Goal: Navigation & Orientation: Find specific page/section

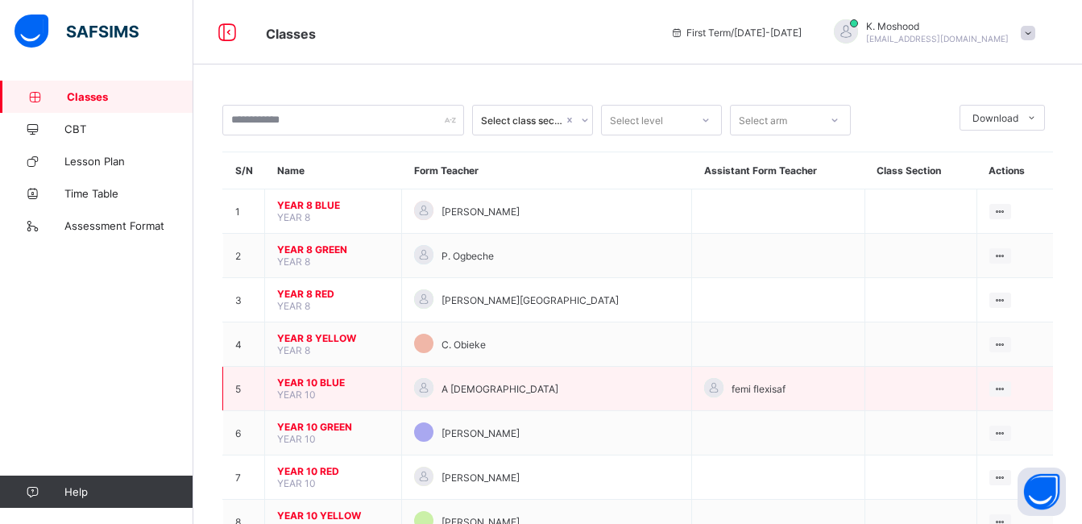
click at [299, 375] on td "YEAR 10 BLUE YEAR 10" at bounding box center [333, 389] width 137 height 44
click at [319, 380] on span "YEAR 10 BLUE" at bounding box center [333, 382] width 112 height 12
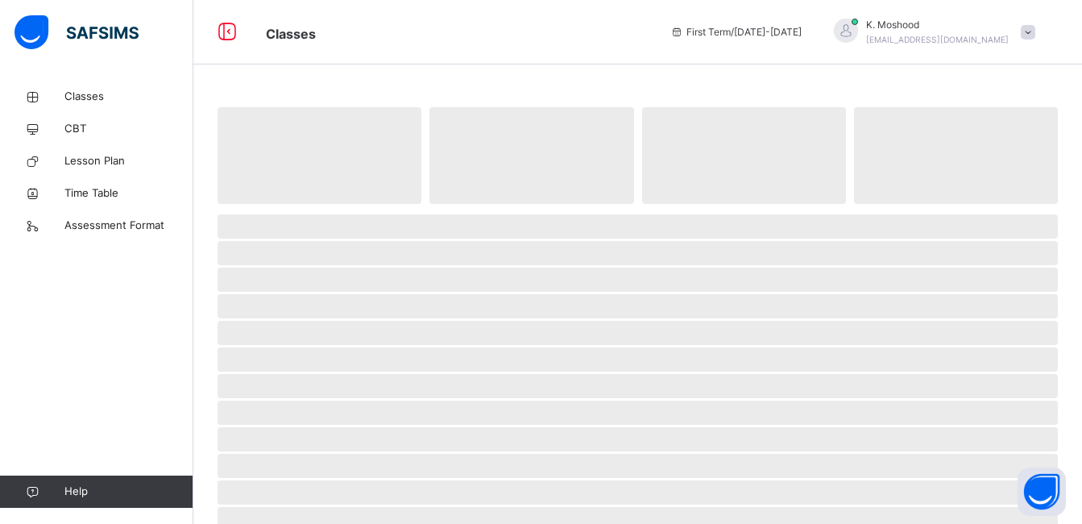
click at [319, 380] on span "‌" at bounding box center [638, 386] width 840 height 24
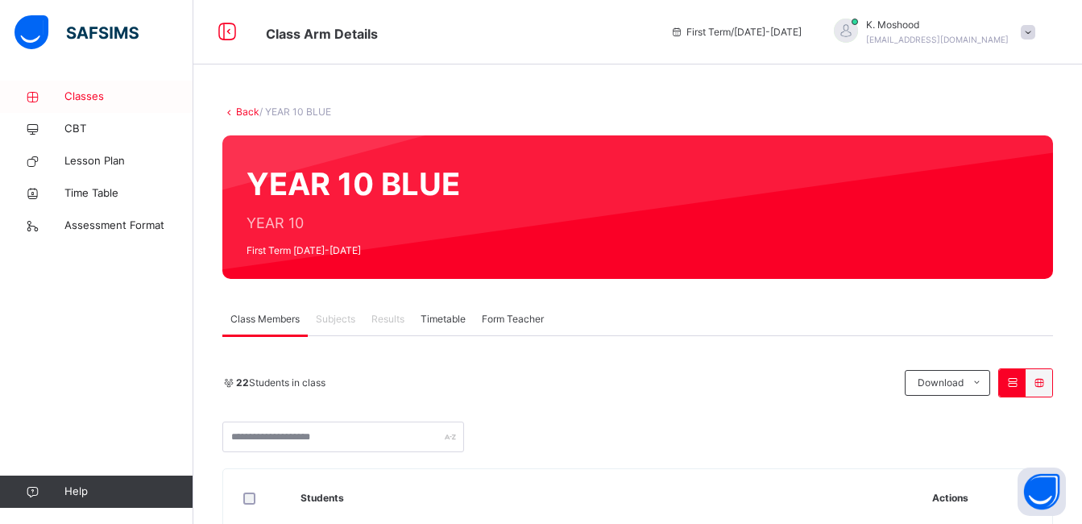
click at [93, 97] on span "Classes" at bounding box center [128, 97] width 129 height 16
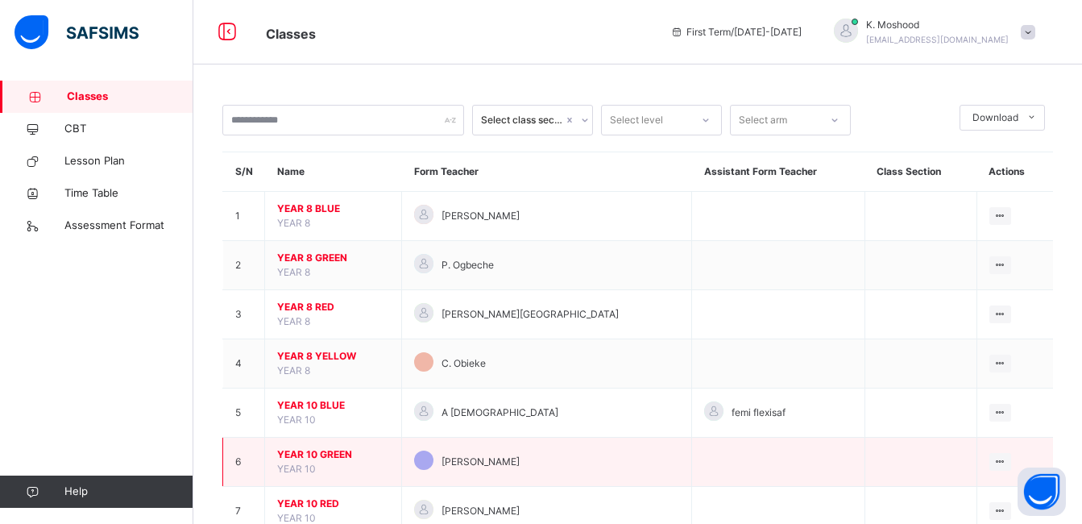
click at [328, 454] on span "YEAR 10 GREEN" at bounding box center [333, 454] width 112 height 15
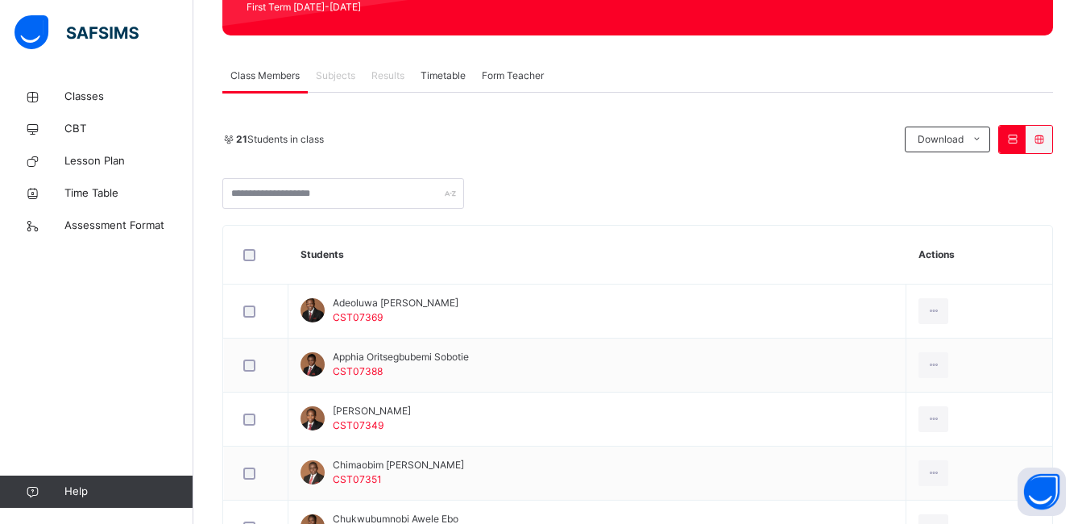
scroll to position [134, 0]
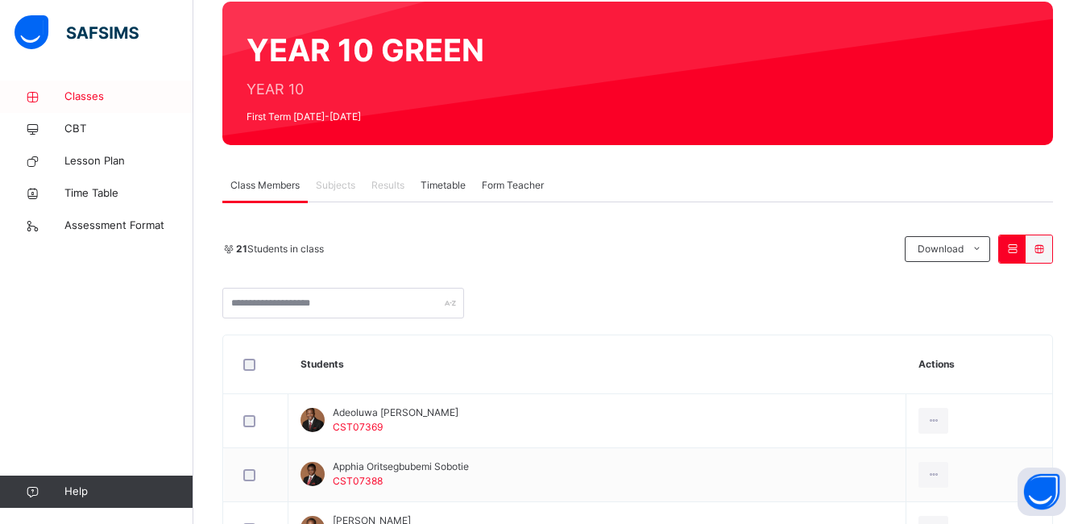
click at [81, 89] on span "Classes" at bounding box center [128, 97] width 129 height 16
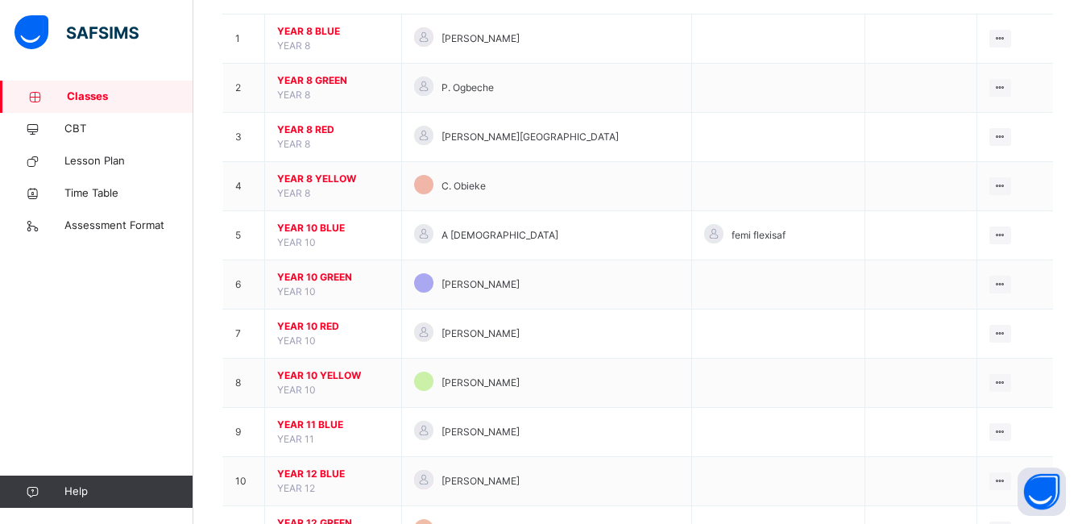
scroll to position [179, 0]
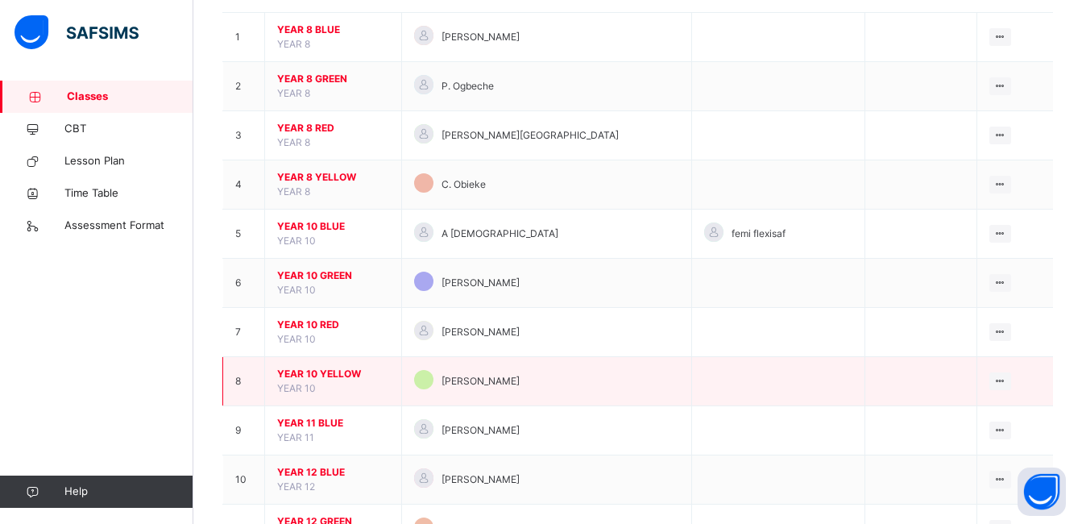
click at [370, 367] on span "YEAR 10 YELLOW" at bounding box center [333, 374] width 112 height 15
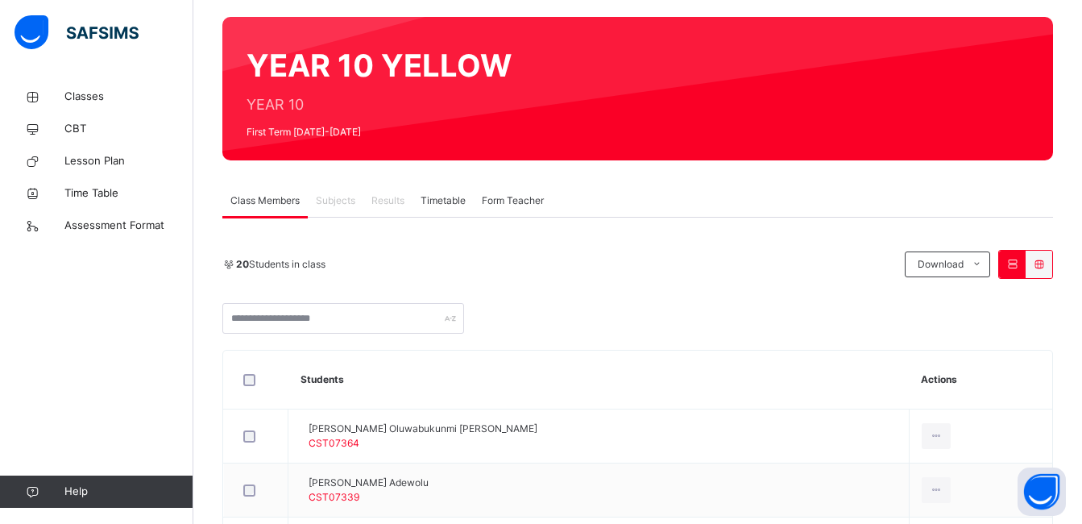
scroll to position [110, 0]
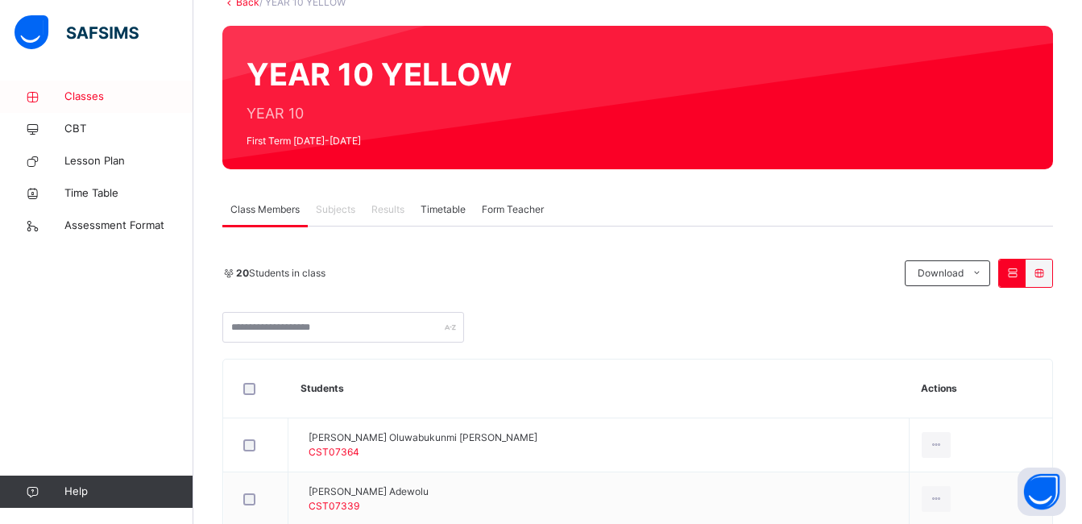
click at [80, 93] on span "Classes" at bounding box center [128, 97] width 129 height 16
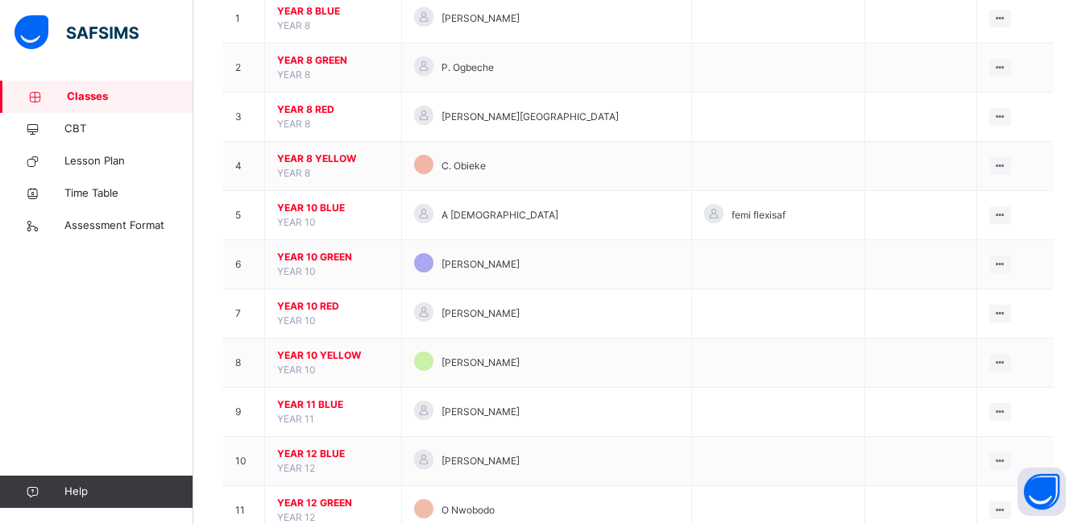
scroll to position [199, 0]
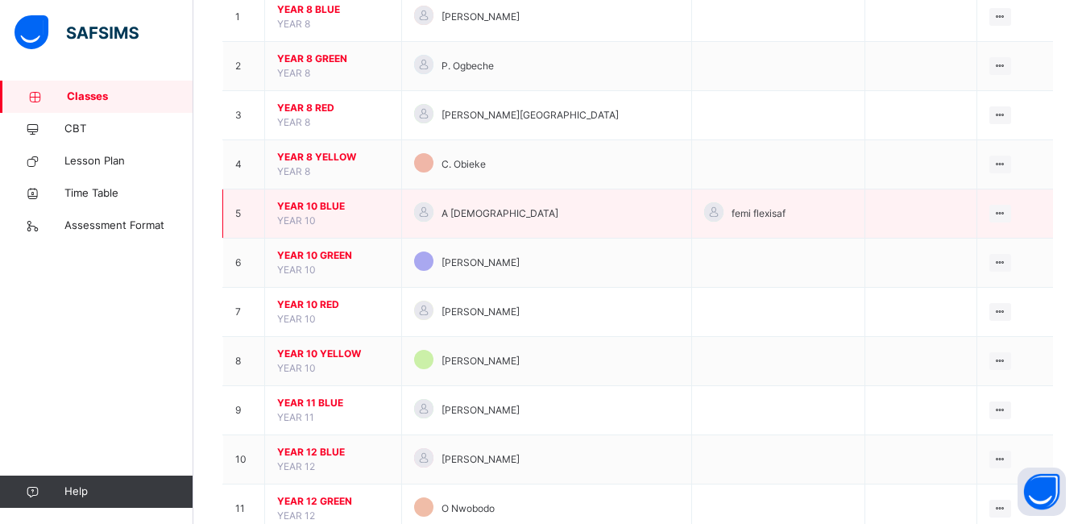
click at [321, 208] on span "YEAR 10 BLUE" at bounding box center [333, 206] width 112 height 15
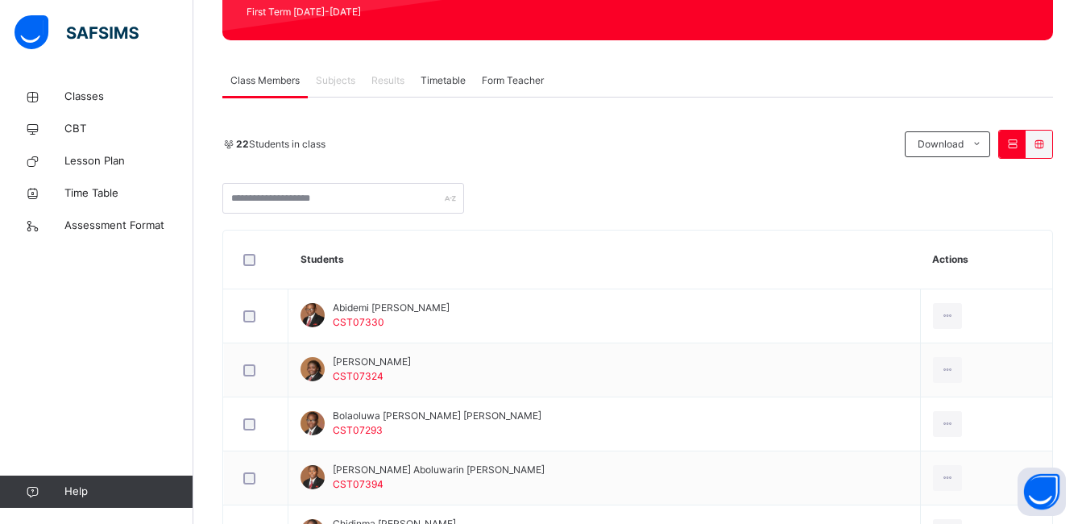
scroll to position [200, 0]
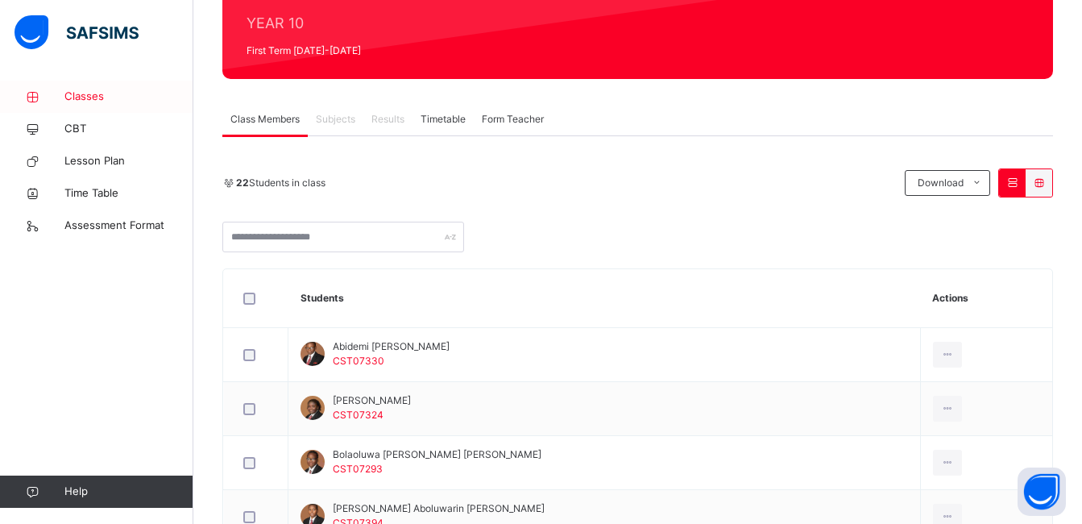
click at [98, 90] on span "Classes" at bounding box center [128, 97] width 129 height 16
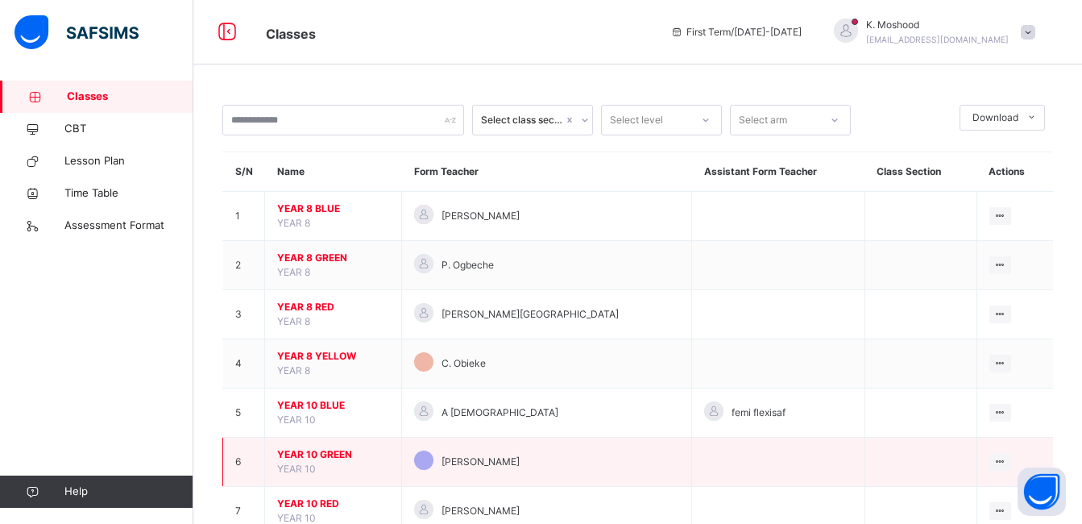
click at [335, 446] on td "YEAR 10 GREEN YEAR 10" at bounding box center [333, 461] width 137 height 49
click at [338, 458] on span "YEAR 10 GREEN" at bounding box center [333, 454] width 112 height 15
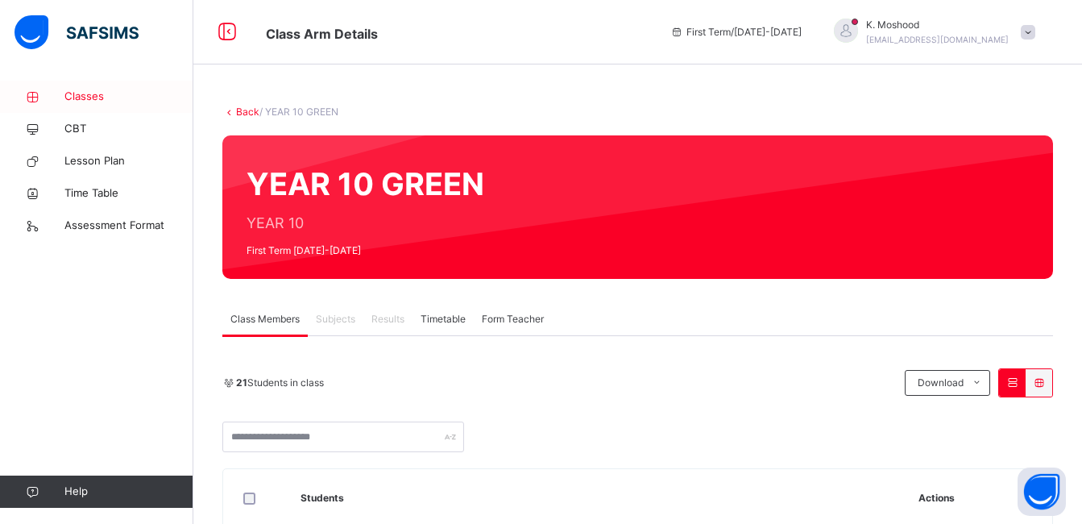
click at [84, 93] on span "Classes" at bounding box center [128, 97] width 129 height 16
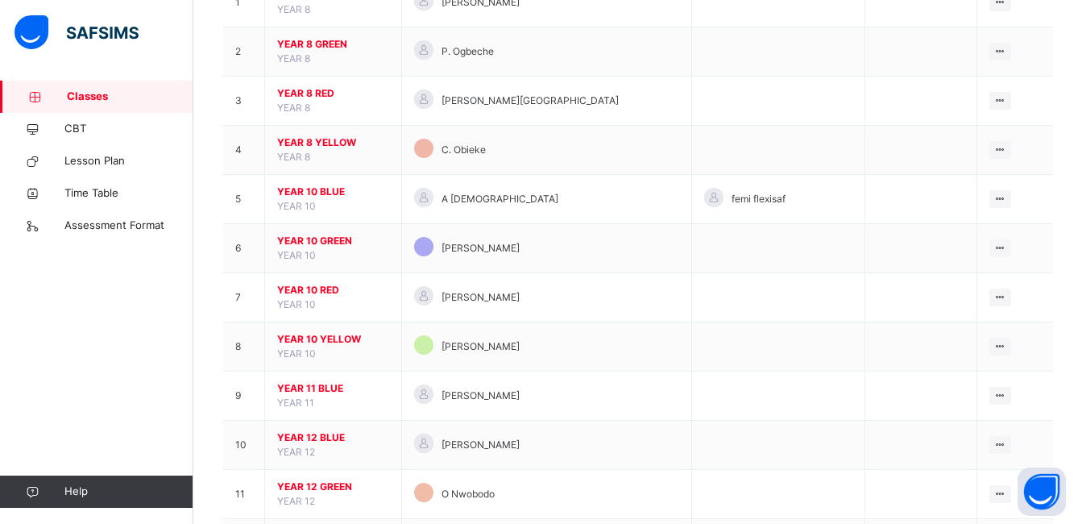
scroll to position [214, 0]
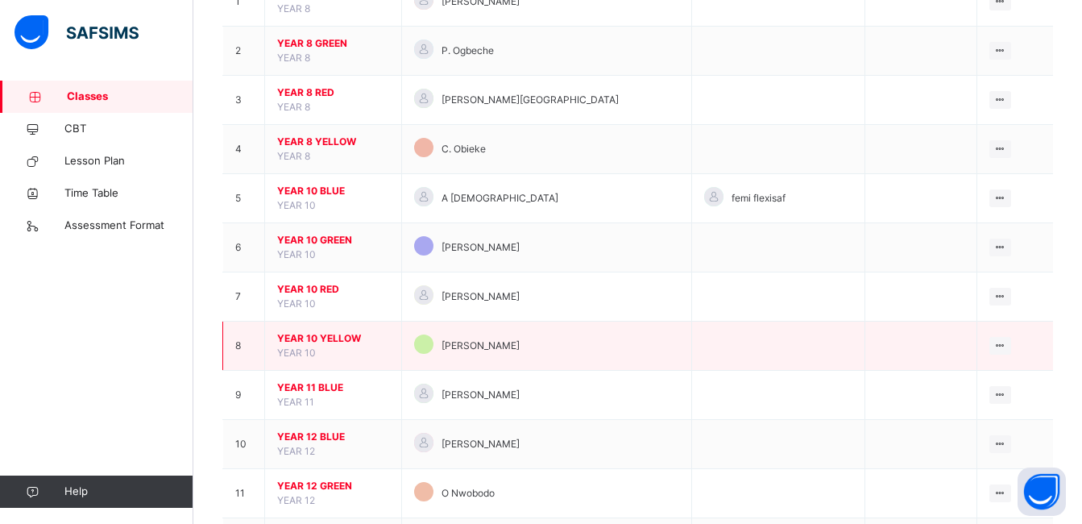
click at [333, 334] on span "YEAR 10 YELLOW" at bounding box center [333, 338] width 112 height 15
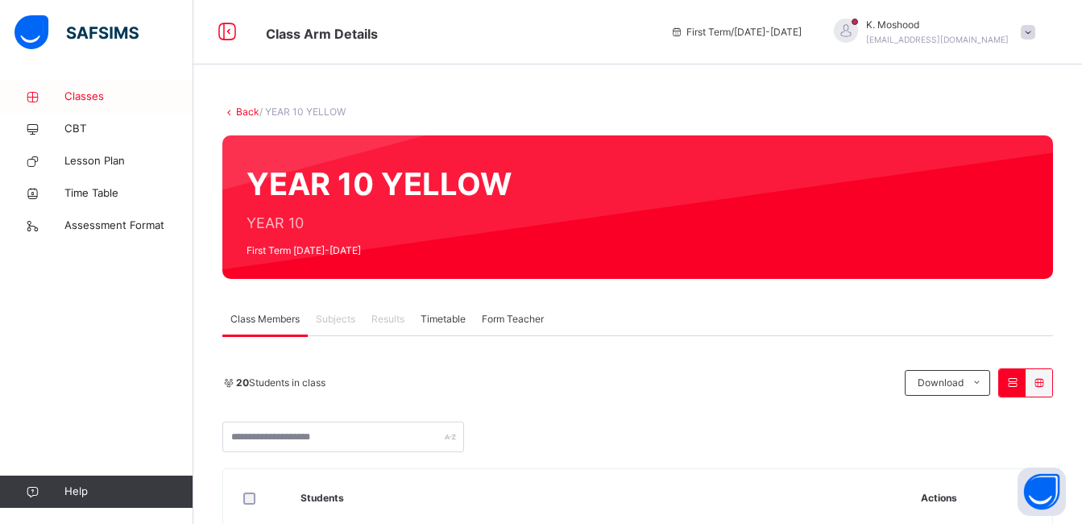
click at [64, 91] on span "Classes" at bounding box center [128, 97] width 129 height 16
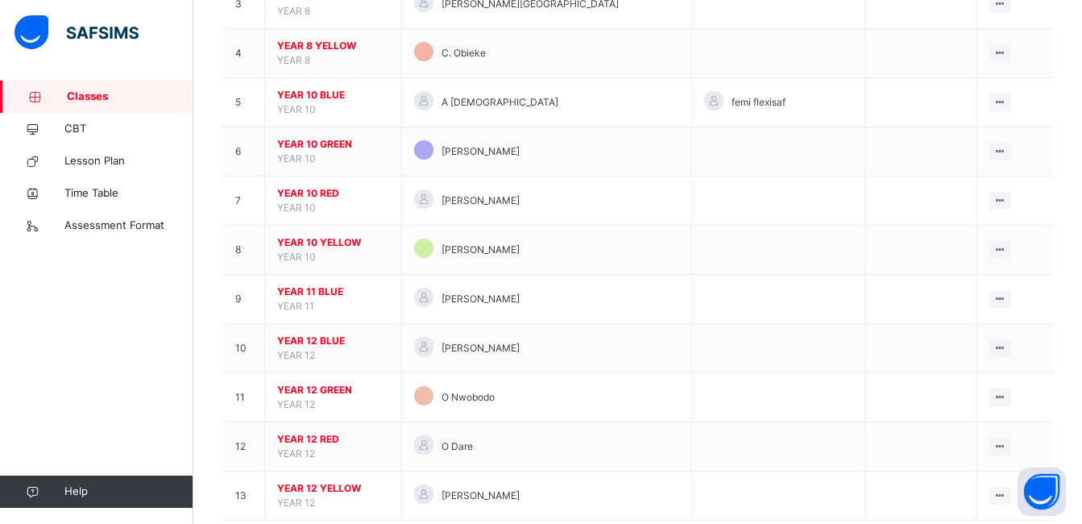
scroll to position [305, 0]
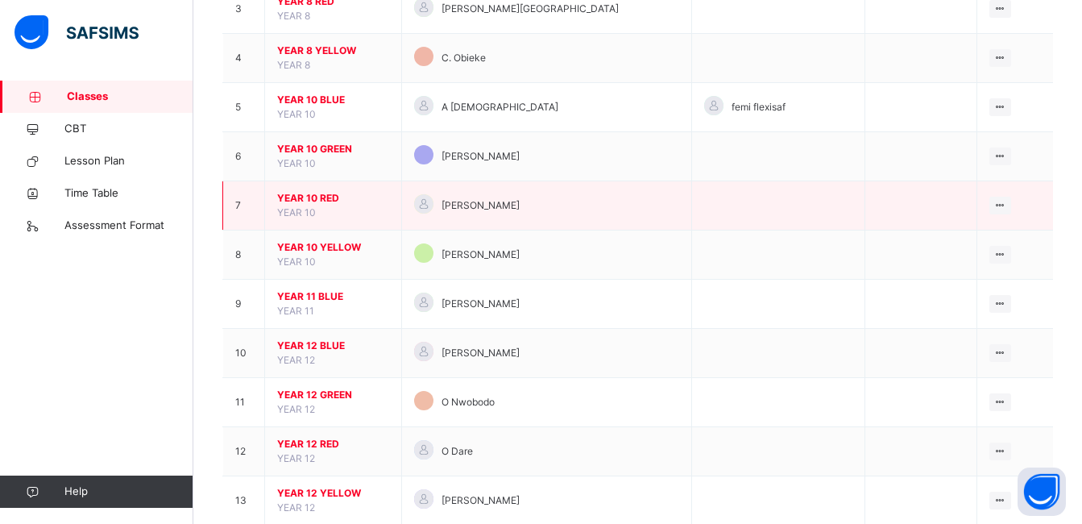
click at [317, 195] on span "YEAR 10 RED" at bounding box center [333, 198] width 112 height 15
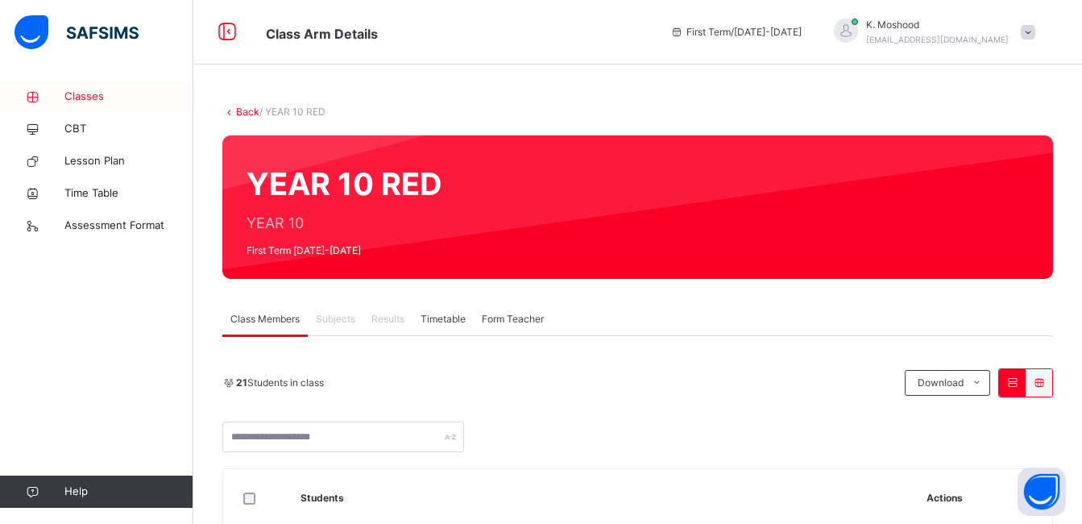
click at [79, 86] on link "Classes" at bounding box center [96, 97] width 193 height 32
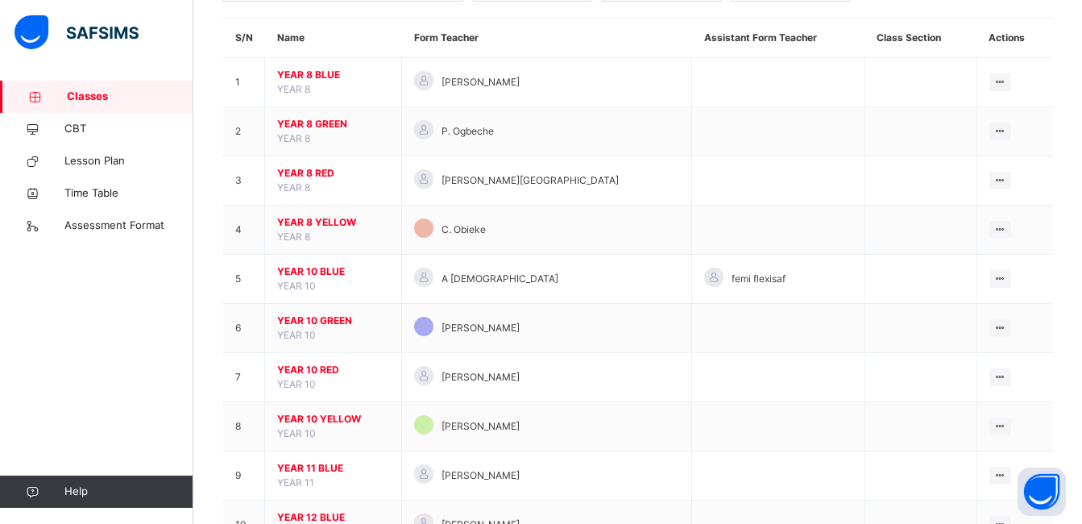
scroll to position [141, 0]
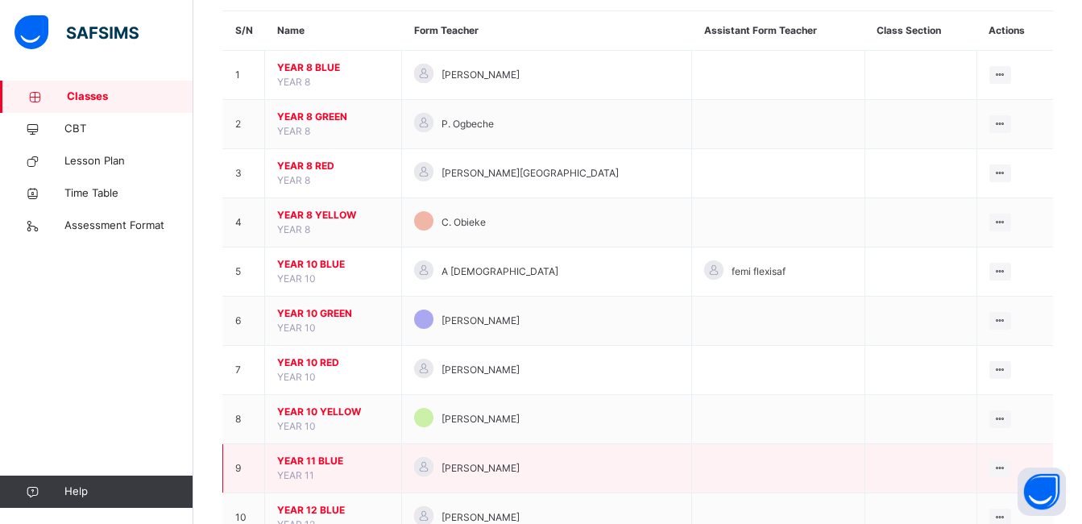
click at [325, 458] on span "YEAR 11 BLUE" at bounding box center [333, 461] width 112 height 15
